Goal: Task Accomplishment & Management: Manage account settings

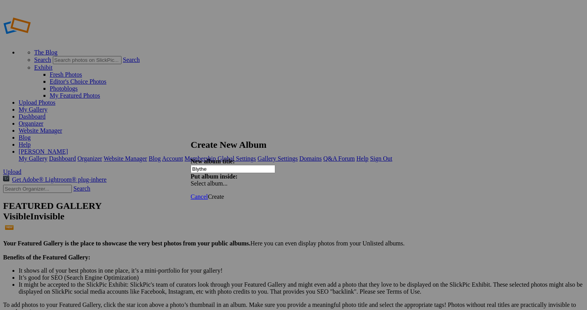
type input "Blythe"
click at [224, 193] on span "Create" at bounding box center [216, 196] width 16 height 7
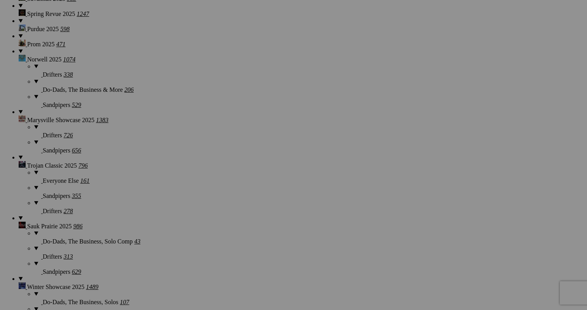
scroll to position [769, 0]
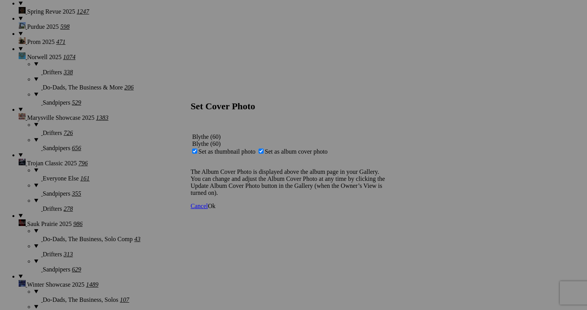
click at [216, 209] on span "Ok" at bounding box center [212, 205] width 8 height 7
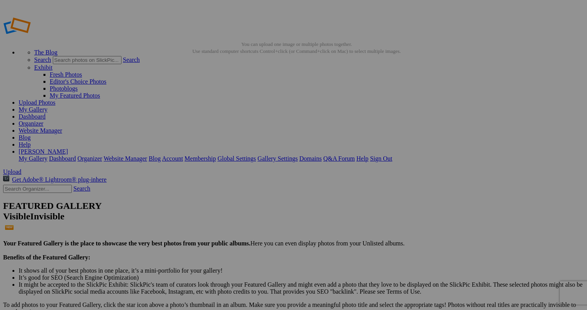
scroll to position [0, 0]
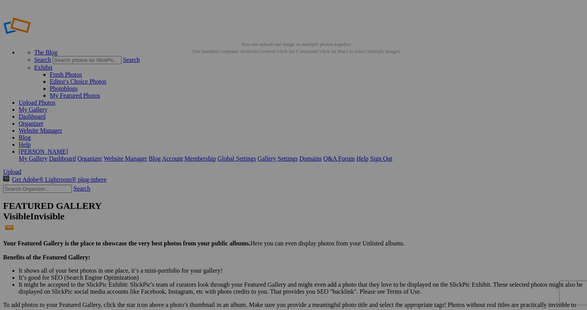
type input "Blythe 2025"
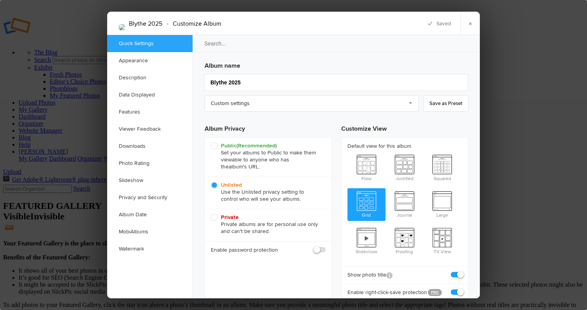
click at [326, 246] on span at bounding box center [326, 246] width 0 height 0
click at [325, 246] on input "checkbox" at bounding box center [325, 245] width 0 height 0
checkbox input "true"
click at [297, 268] on input "text" at bounding box center [291, 267] width 69 height 9
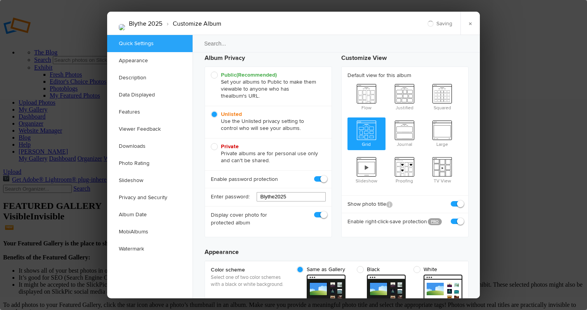
scroll to position [105, 0]
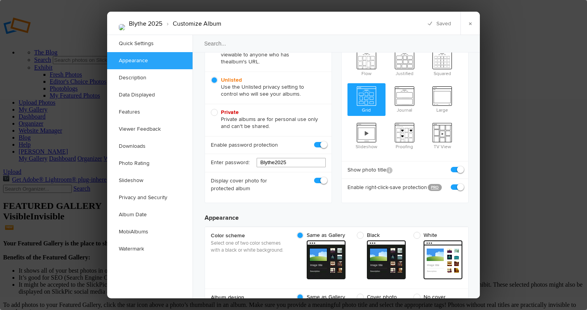
type input "Blythe2025"
click at [463, 183] on span at bounding box center [463, 183] width 0 height 0
click at [462, 183] on input "checkbox" at bounding box center [462, 183] width 0 height 0
checkbox input "false"
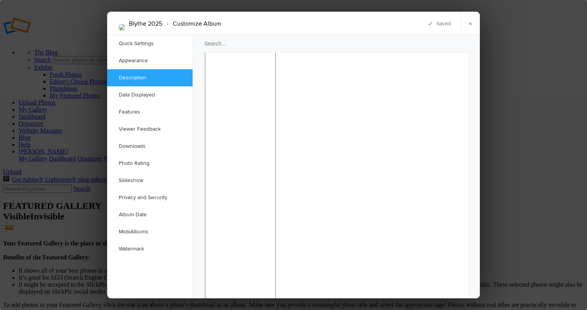
scroll to position [707, 0]
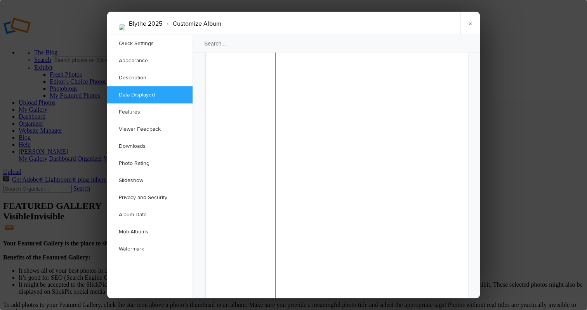
checkbox input "false"
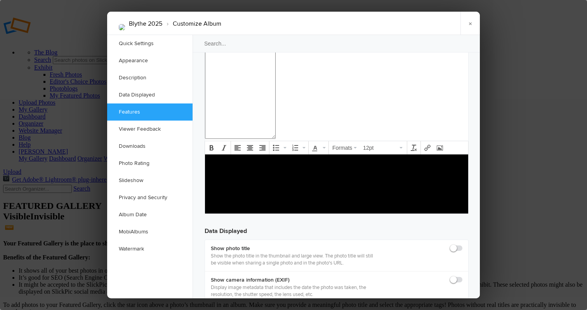
scroll to position [913, 0]
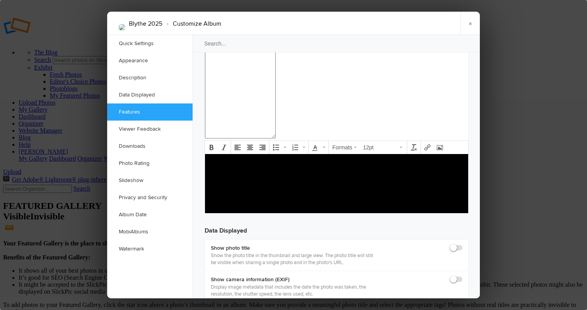
checkbox input "true"
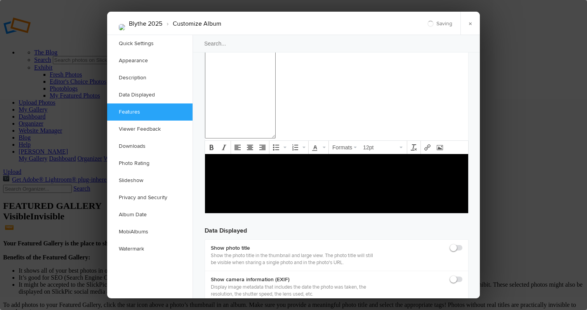
checkbox input "true"
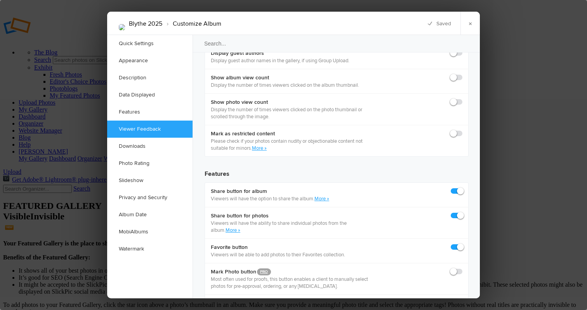
scroll to position [1205, 0]
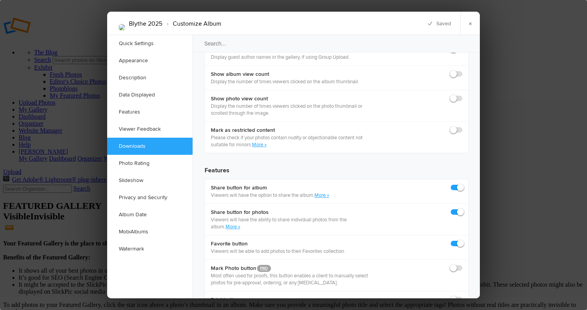
checkbox input "true"
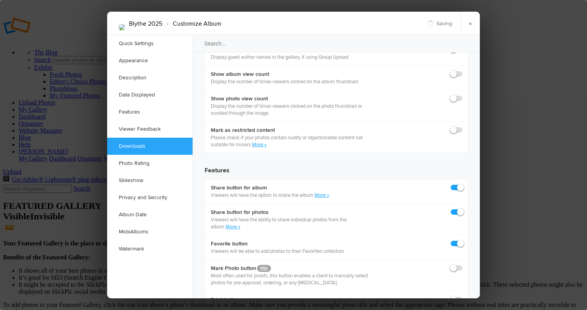
checkbox input "true"
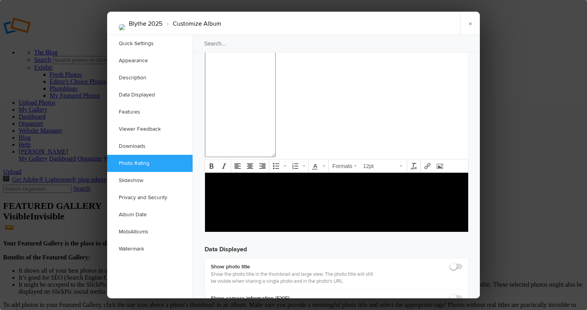
scroll to position [824, 0]
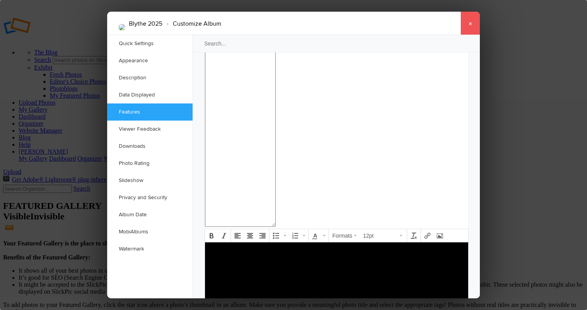
click at [467, 21] on link "×" at bounding box center [470, 23] width 19 height 23
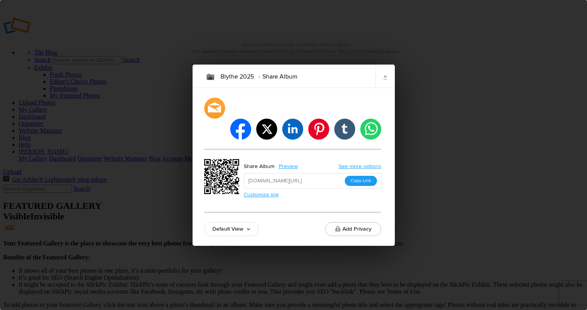
click at [363, 176] on button "Copy Link" at bounding box center [361, 181] width 32 height 10
click at [385, 85] on link "×" at bounding box center [385, 75] width 19 height 23
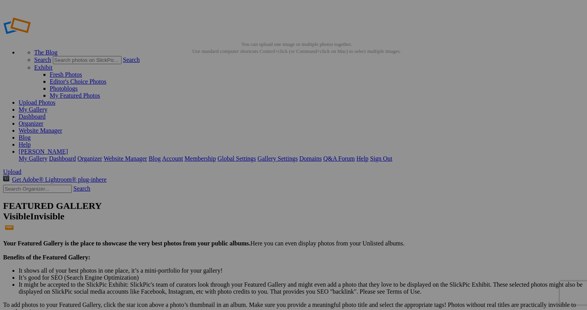
click at [43, 120] on link "Organizer" at bounding box center [31, 123] width 25 height 7
